Goal: Task Accomplishment & Management: Use online tool/utility

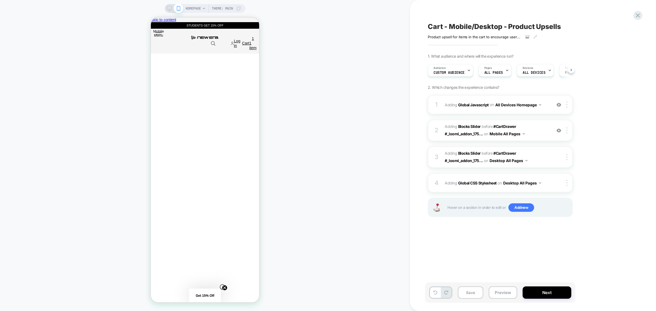
click at [462, 72] on span "Custom Audience" at bounding box center [449, 73] width 31 height 4
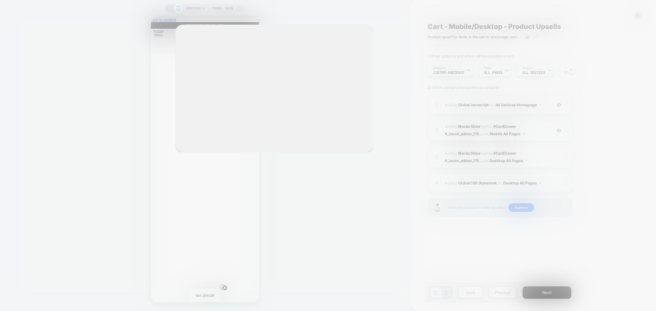
scroll to position [0, 0]
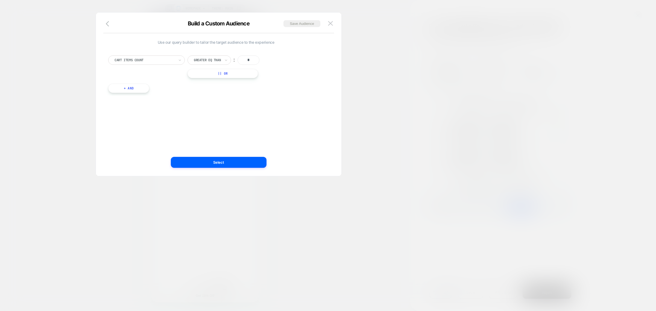
click at [135, 60] on div at bounding box center [145, 60] width 60 height 5
click at [133, 85] on div "Predefined Audience" at bounding box center [149, 82] width 71 height 9
click at [217, 59] on div "Cart Abandoners" at bounding box center [252, 60] width 77 height 9
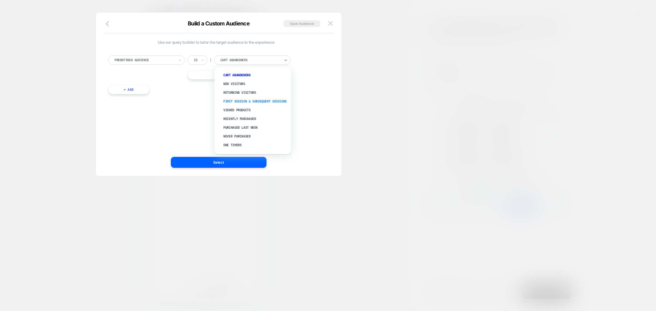
scroll to position [21, 0]
click at [137, 58] on div at bounding box center [145, 60] width 60 height 5
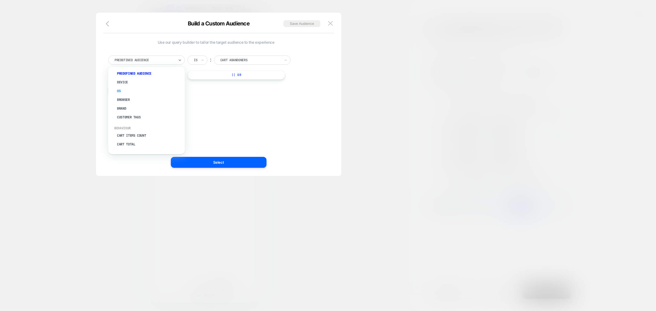
scroll to position [0, 0]
click at [130, 116] on div "Brand" at bounding box center [149, 117] width 71 height 9
click at [160, 53] on div "Brand Is ︰ Apple || Or + And" at bounding box center [216, 72] width 221 height 50
click at [162, 60] on div at bounding box center [145, 60] width 60 height 5
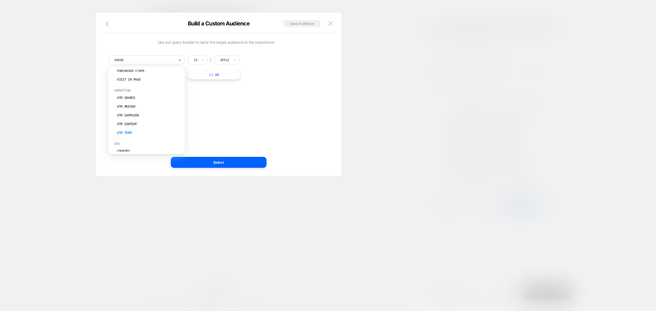
scroll to position [241, 0]
click at [327, 19] on button at bounding box center [331, 23] width 8 height 8
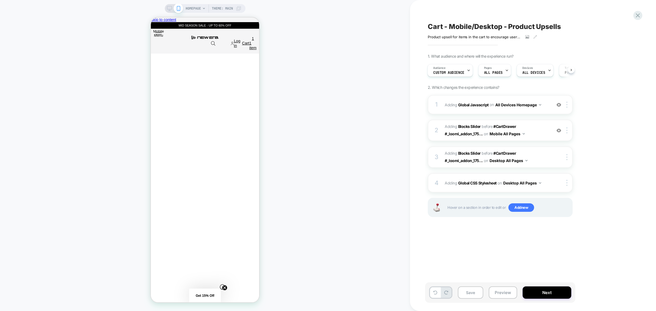
click at [632, 16] on div "Cart - Mobile/Desktop - Product Upsells Product upsell for items in the cart to…" at bounding box center [530, 155] width 205 height 311
click at [643, 15] on div at bounding box center [638, 15] width 11 height 11
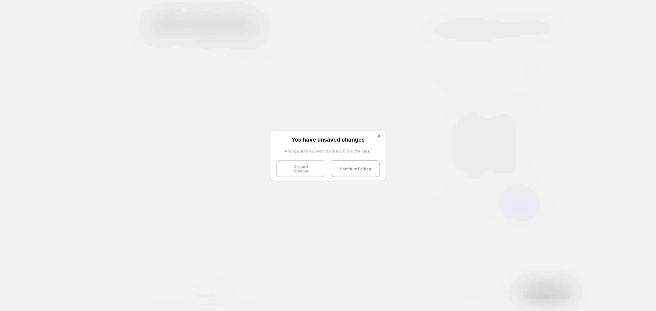
click at [308, 164] on button "Discard Changes" at bounding box center [300, 168] width 49 height 17
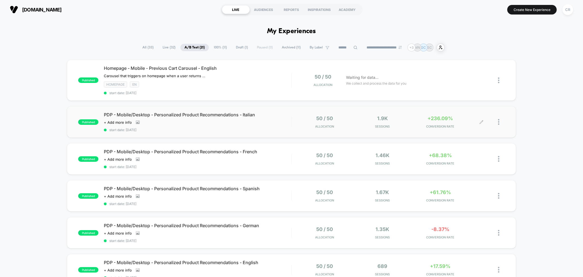
click at [429, 116] on span "+236.09%" at bounding box center [440, 118] width 25 height 6
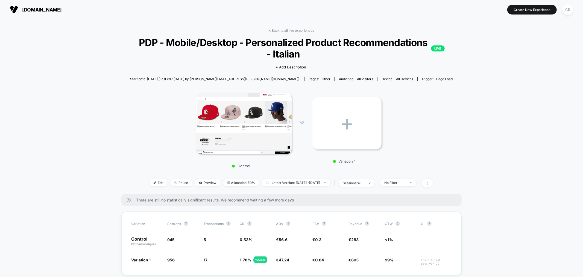
click at [30, 8] on span "neweracap.eu" at bounding box center [42, 10] width 40 height 6
